Goal: Task Accomplishment & Management: Use online tool/utility

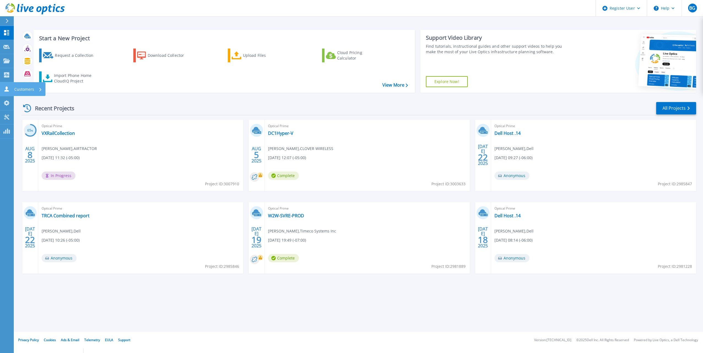
click at [5, 90] on icon at bounding box center [6, 88] width 4 height 5
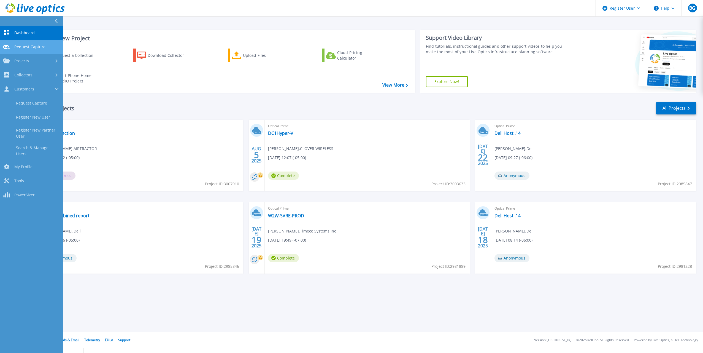
click at [28, 48] on span "Request Capture" at bounding box center [29, 46] width 31 height 5
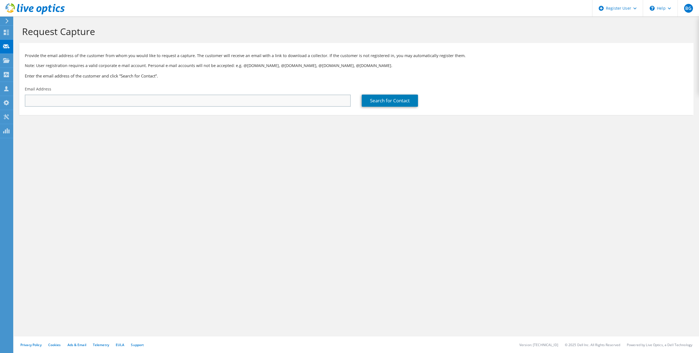
click at [191, 94] on div "Email Address" at bounding box center [187, 96] width 337 height 26
click at [191, 96] on input "text" at bounding box center [188, 101] width 326 height 12
paste input "Rogelio Dominguez <rdominguez@canutillo-isd.org>"
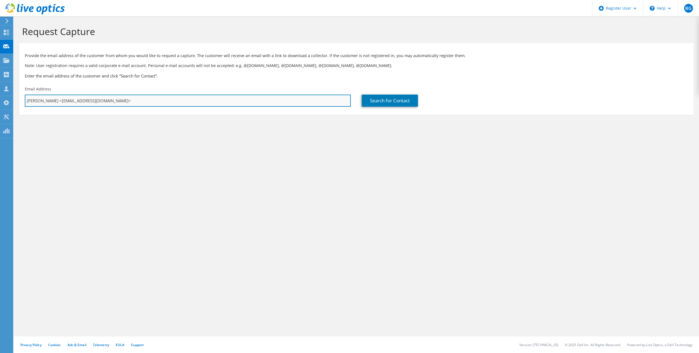
click at [67, 102] on input "Rogelio Dominguez <rdominguez@canutillo-isd.org>" at bounding box center [188, 101] width 326 height 12
click at [106, 100] on input "rdominguez@canutillo-isd.org>" at bounding box center [188, 101] width 326 height 12
type input "rdominguez@canutillo-isd.org"
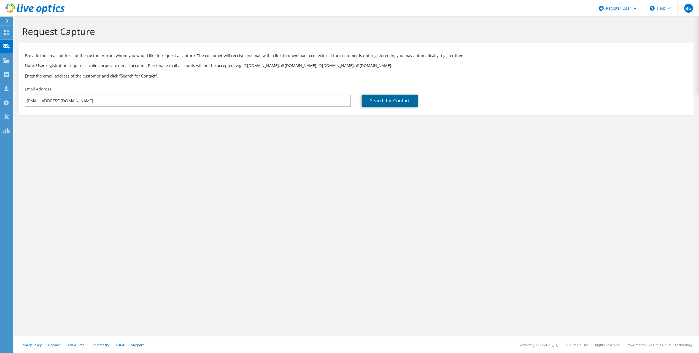
click at [402, 98] on link "Search for Contact" at bounding box center [390, 101] width 56 height 12
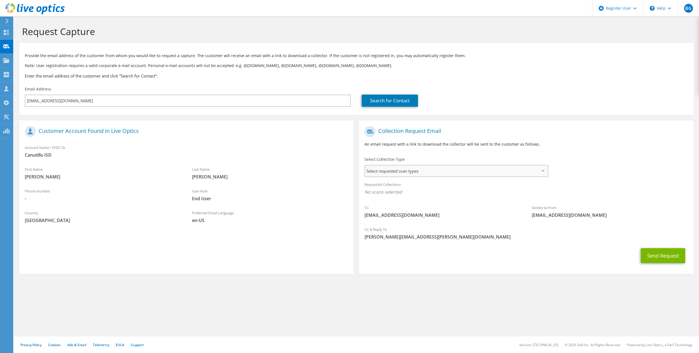
click at [446, 172] on span "Select requested scan types" at bounding box center [456, 170] width 182 height 11
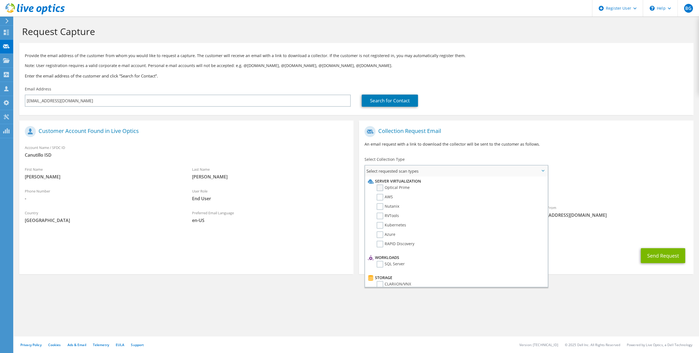
click at [401, 186] on label "Optical Prime" at bounding box center [393, 187] width 33 height 7
click at [0, 0] on input "Optical Prime" at bounding box center [0, 0] width 0 height 0
click at [559, 138] on div "Collection Request Email An email request with a link to download the collector…" at bounding box center [526, 138] width 334 height 31
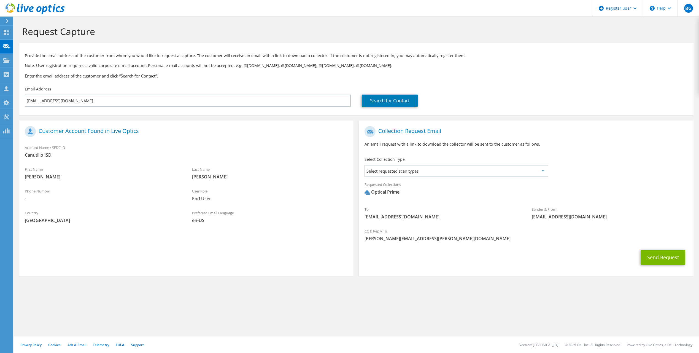
drag, startPoint x: 651, startPoint y: 262, endPoint x: 645, endPoint y: 284, distance: 23.0
click at [643, 285] on section "Request Capture Provide the email address of the customer from whom you would l…" at bounding box center [356, 160] width 685 height 287
click at [656, 263] on button "Send Request" at bounding box center [663, 257] width 44 height 15
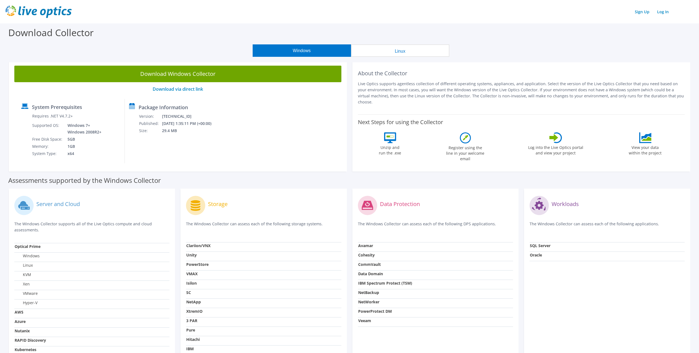
click at [403, 50] on button "Linux" at bounding box center [400, 50] width 98 height 12
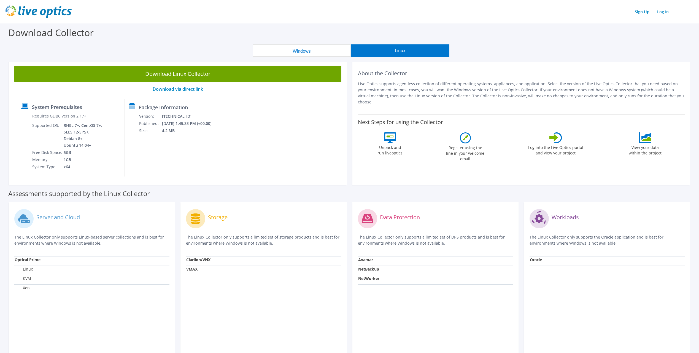
click at [330, 54] on button "Windows" at bounding box center [302, 50] width 98 height 12
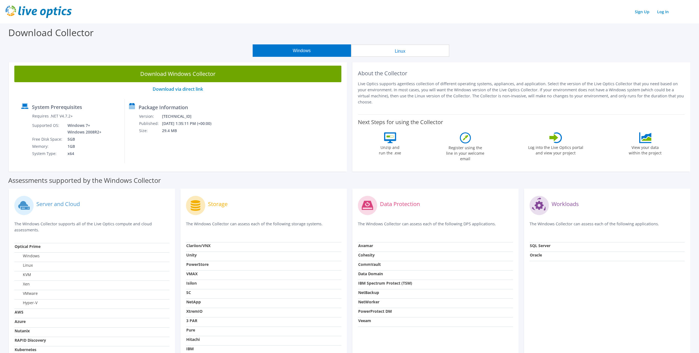
click at [386, 52] on button "Linux" at bounding box center [400, 50] width 98 height 12
